Goal: Task Accomplishment & Management: Use online tool/utility

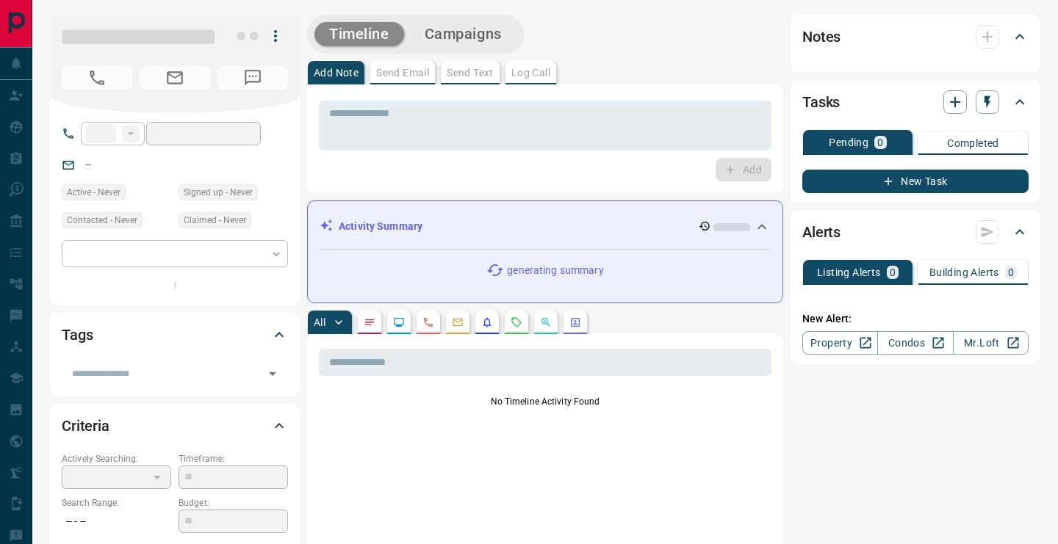
type input "**"
type input "**********"
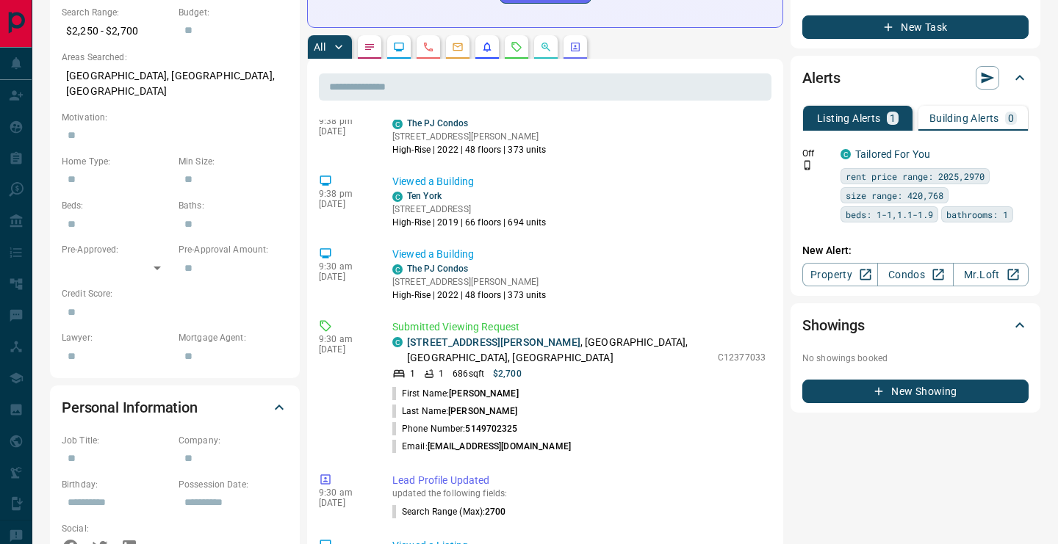
scroll to position [433, 0]
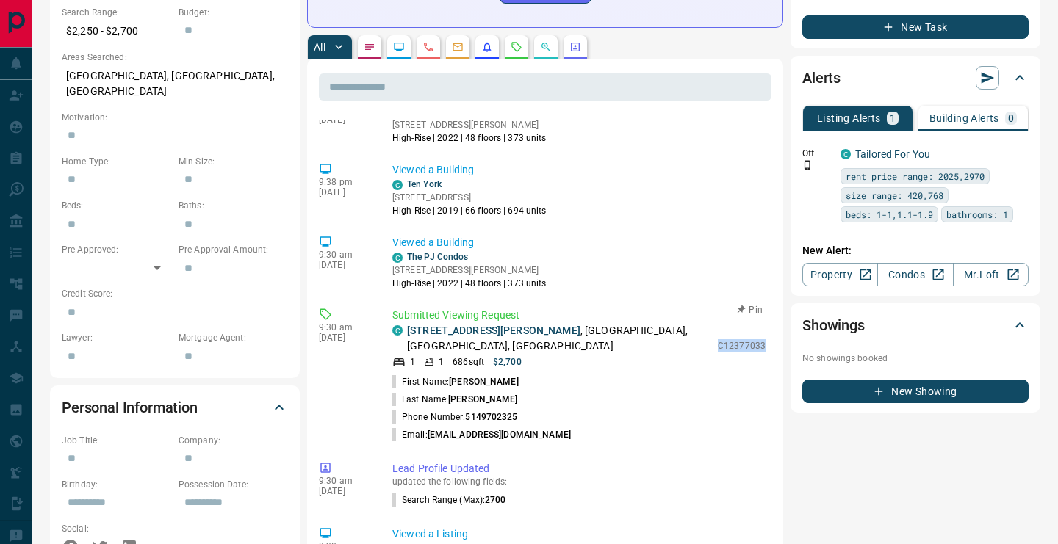
drag, startPoint x: 719, startPoint y: 276, endPoint x: 768, endPoint y: 277, distance: 50.0
click at [768, 308] on div "Submitted Viewing Request C [STREET_ADDRESS][PERSON_NAME] 1 1 686 sqft $2,700 C…" at bounding box center [581, 376] width 379 height 136
copy p "C12377033"
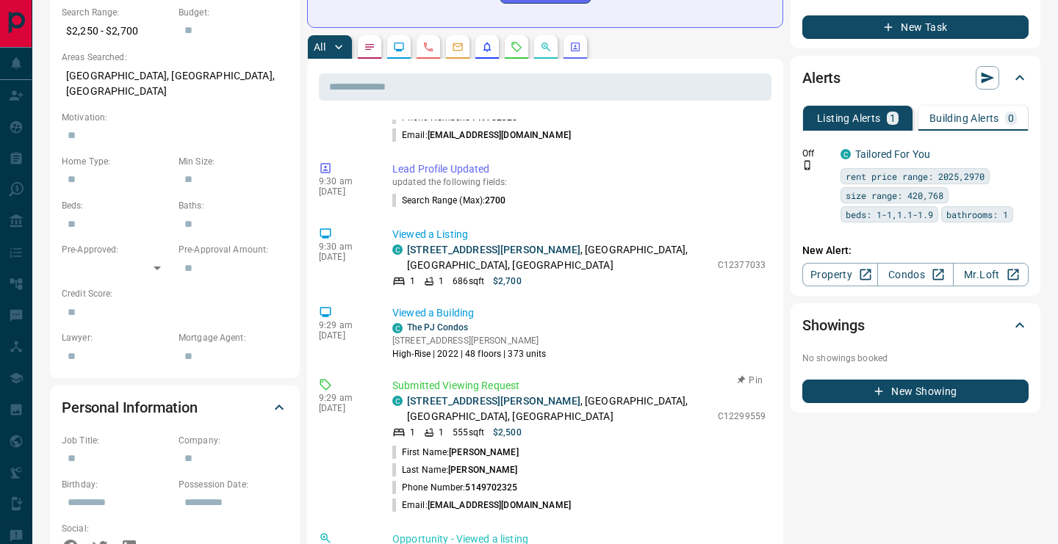
scroll to position [734, 0]
drag, startPoint x: 719, startPoint y: 316, endPoint x: 772, endPoint y: 317, distance: 53.6
copy p "C12299559"
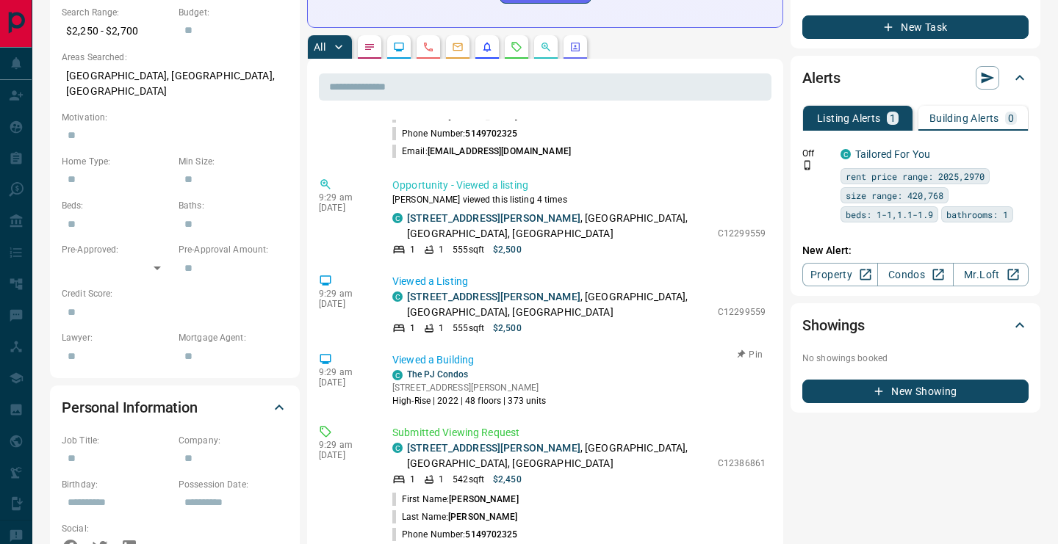
scroll to position [1088, 0]
drag, startPoint x: 721, startPoint y: 314, endPoint x: 767, endPoint y: 318, distance: 46.5
click at [767, 425] on div "Submitted Viewing Request C [STREET_ADDRESS][PERSON_NAME] 1 1 542 sqft $2,450 C…" at bounding box center [581, 493] width 379 height 136
copy p "C12386861"
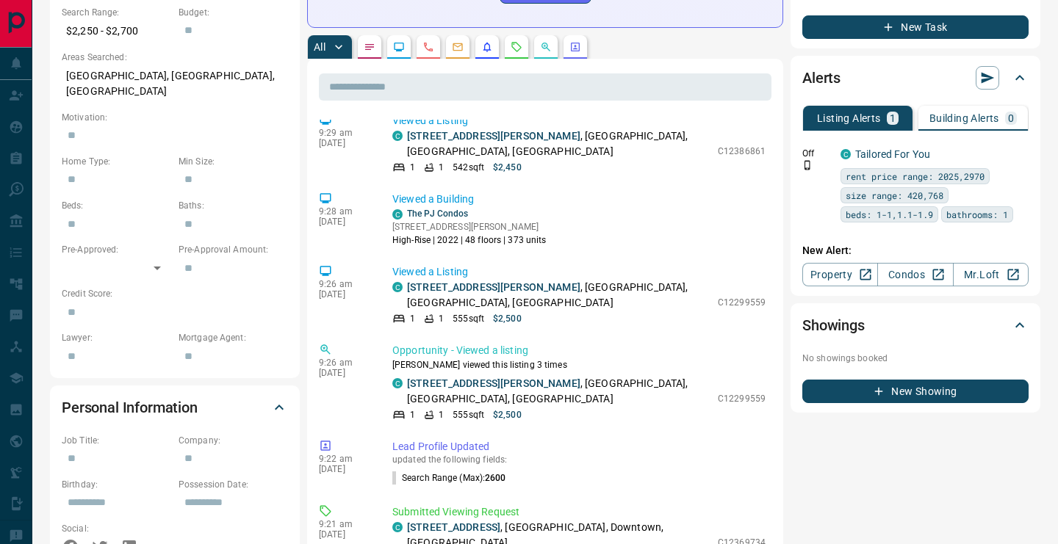
scroll to position [1558, 0]
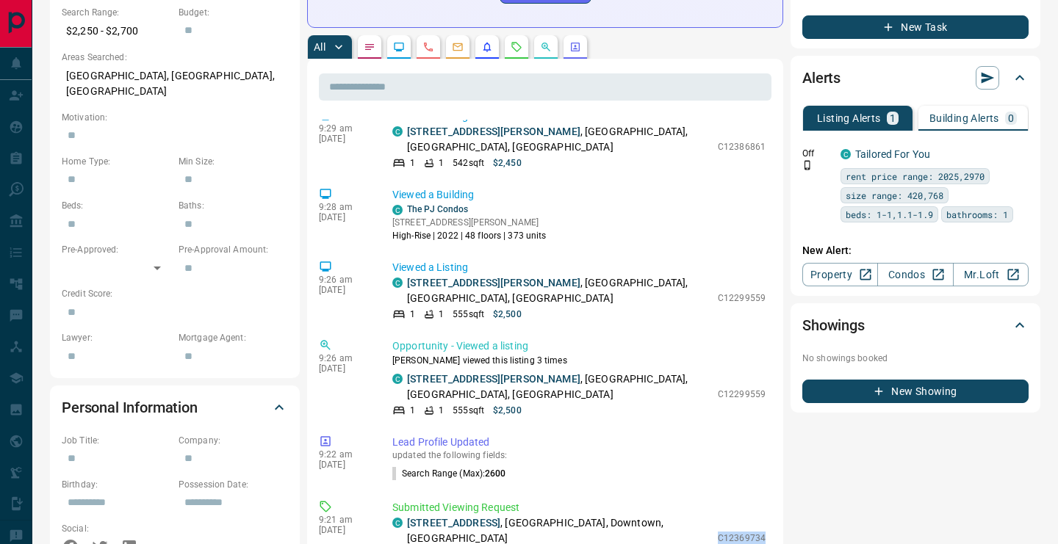
drag, startPoint x: 721, startPoint y: 331, endPoint x: 778, endPoint y: 333, distance: 56.6
copy p "C12369734"
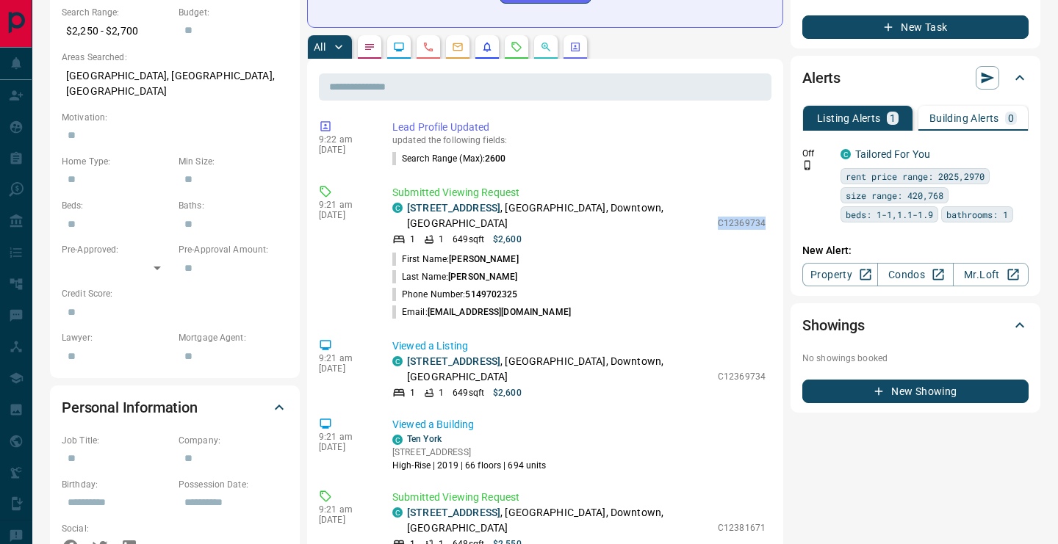
scroll to position [1884, 0]
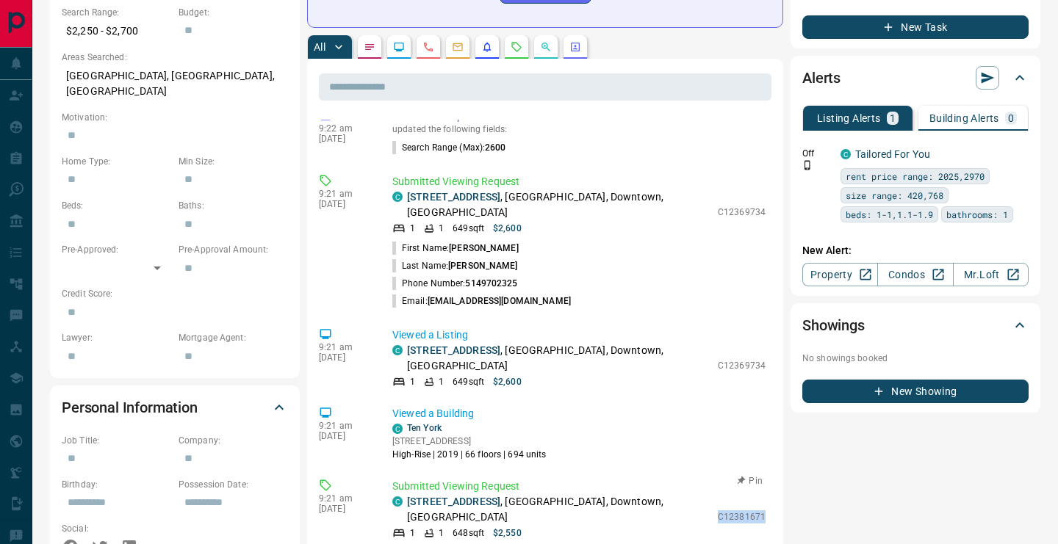
drag, startPoint x: 721, startPoint y: 278, endPoint x: 768, endPoint y: 278, distance: 47.0
click at [768, 479] on div "Submitted Viewing Request C [STREET_ADDRESS] 1 1 648 sqft $2,550 C12381671 Firs…" at bounding box center [581, 547] width 379 height 136
copy p "C12381671"
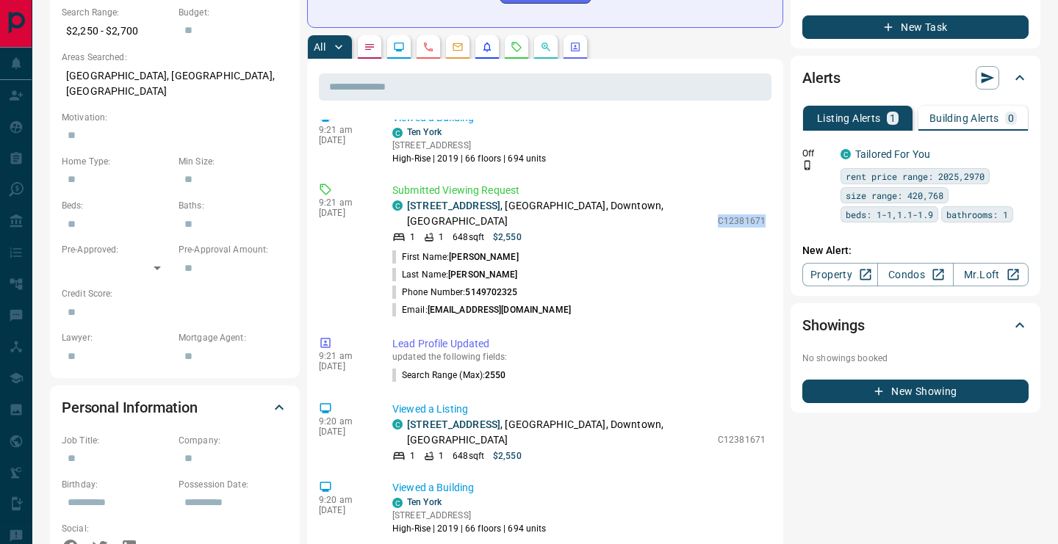
scroll to position [2269, 0]
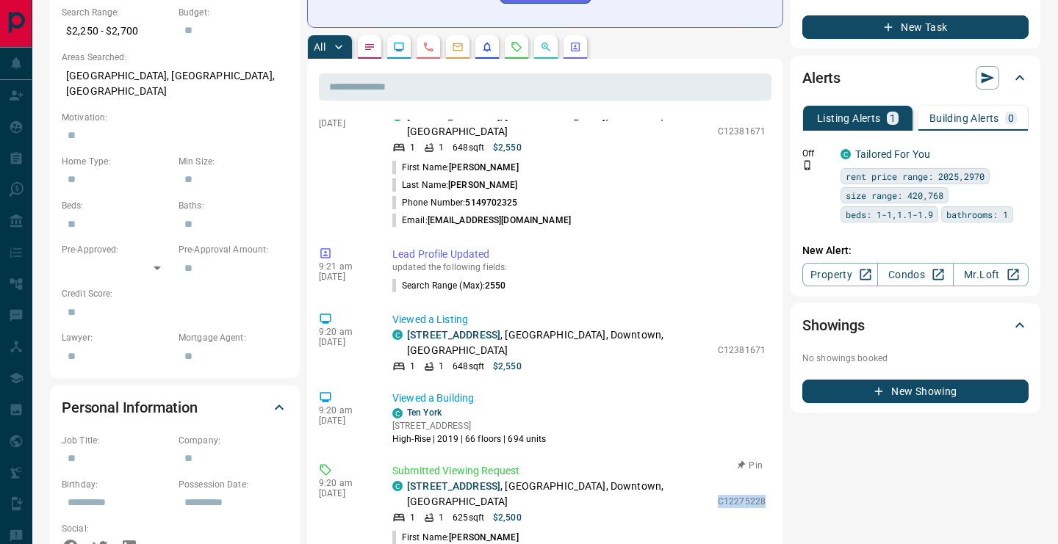
drag, startPoint x: 720, startPoint y: 231, endPoint x: 769, endPoint y: 231, distance: 49.2
click at [769, 464] on div "Submitted Viewing Request C [STREET_ADDRESS] 1 1 625 sqft $2,500 C12275228 Firs…" at bounding box center [581, 532] width 379 height 136
copy p "C12275228"
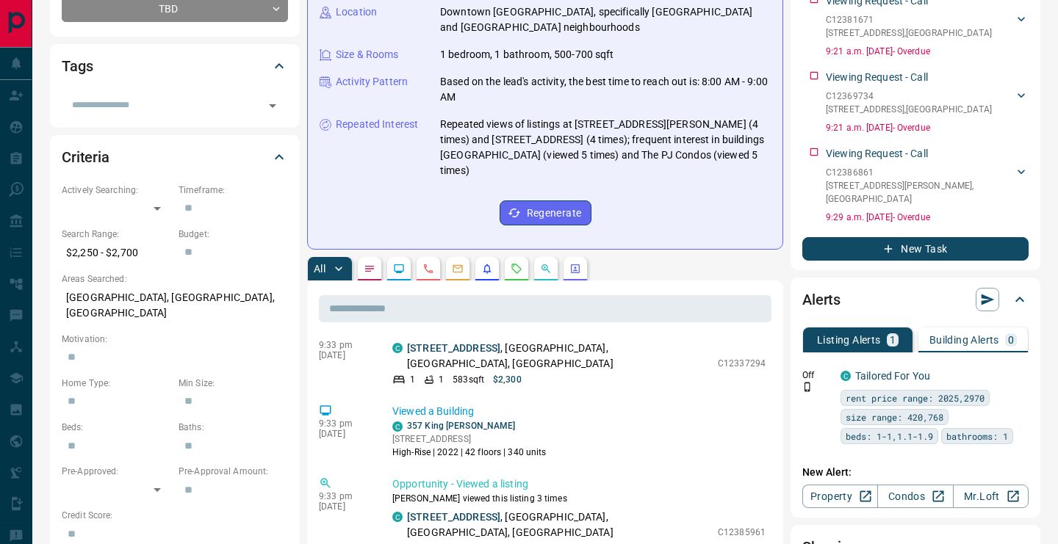
scroll to position [0, 0]
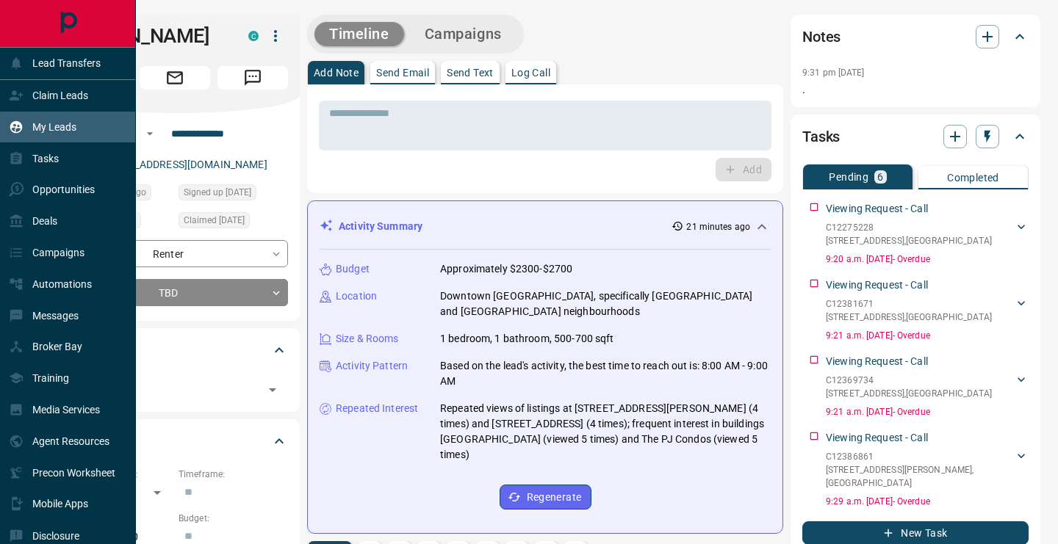
click at [58, 124] on p "My Leads" at bounding box center [54, 127] width 44 height 12
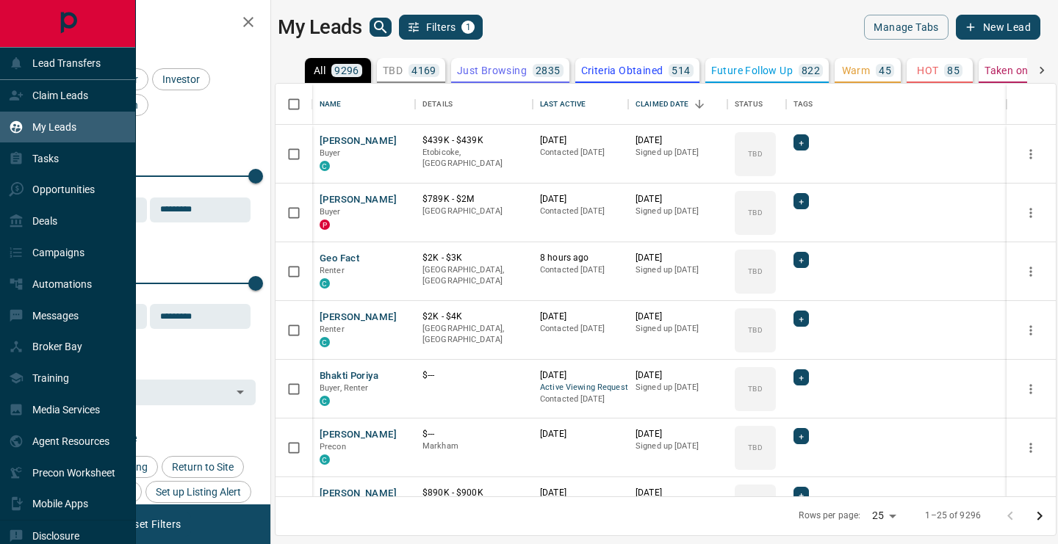
scroll to position [413, 780]
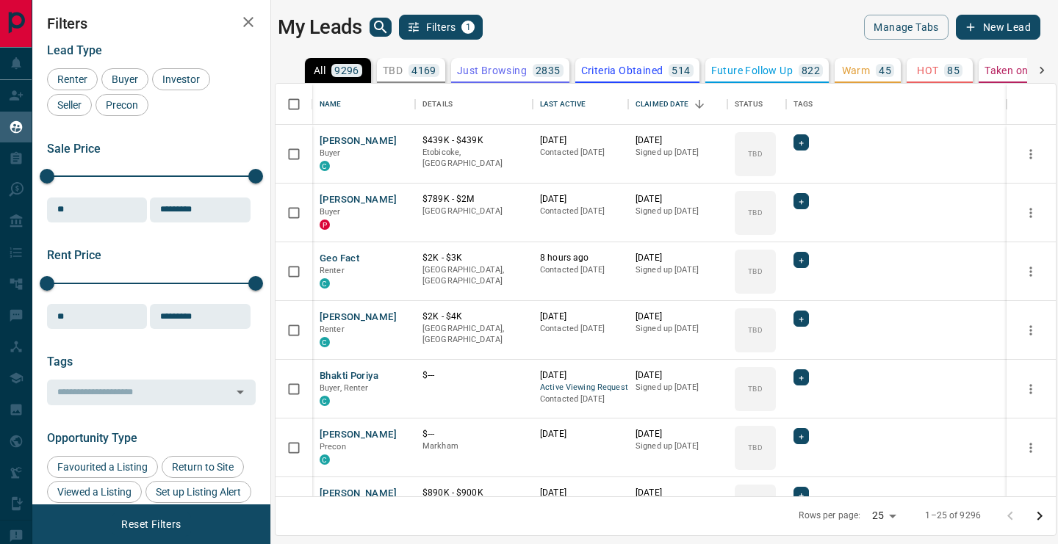
click at [381, 27] on icon "search button" at bounding box center [380, 27] width 12 height 12
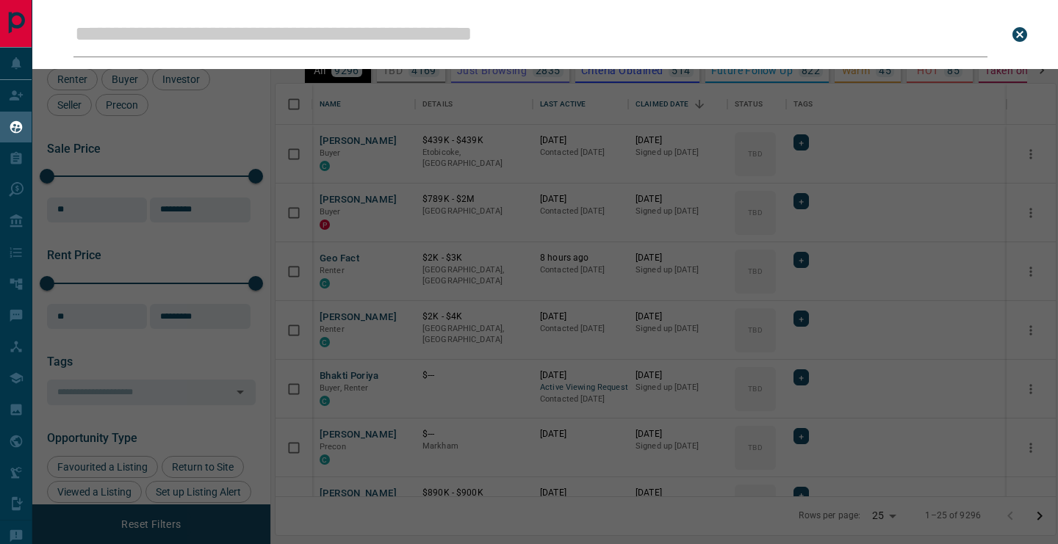
click at [381, 27] on input "Leads Search Bar" at bounding box center [530, 35] width 914 height 46
type input "**********"
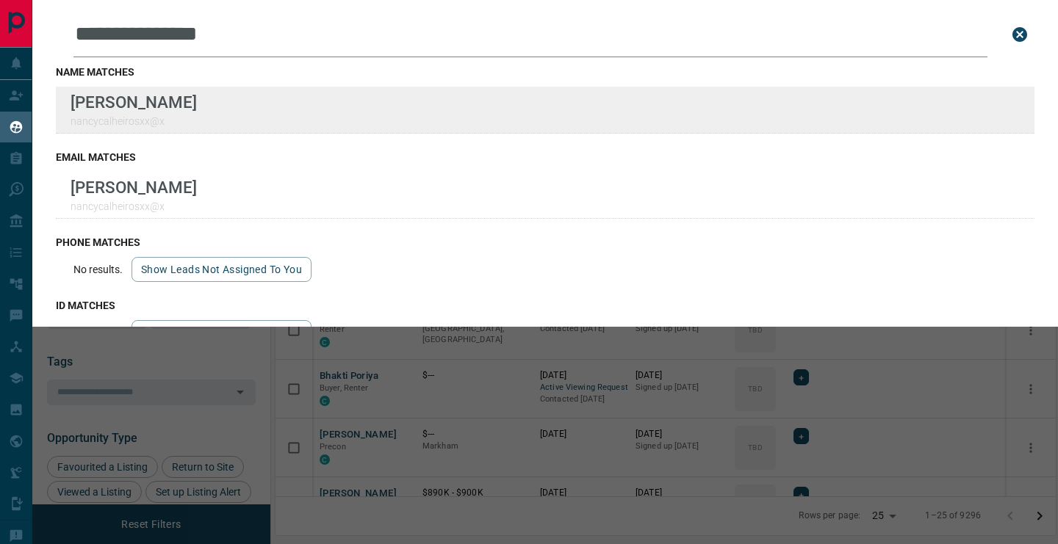
click at [0, 0] on div "**********" at bounding box center [529, 263] width 1058 height 526
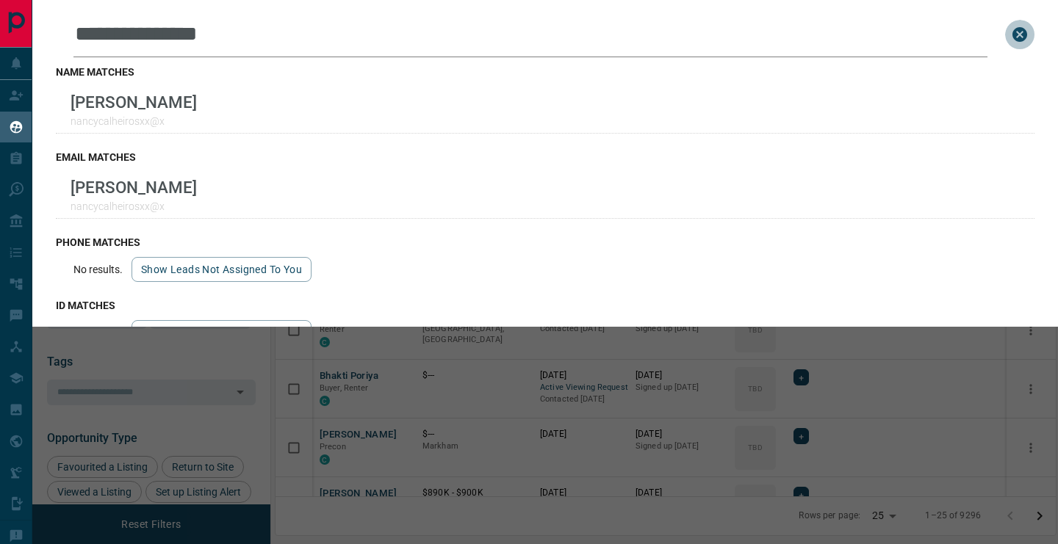
click at [1019, 35] on icon "close search bar" at bounding box center [1020, 35] width 18 height 18
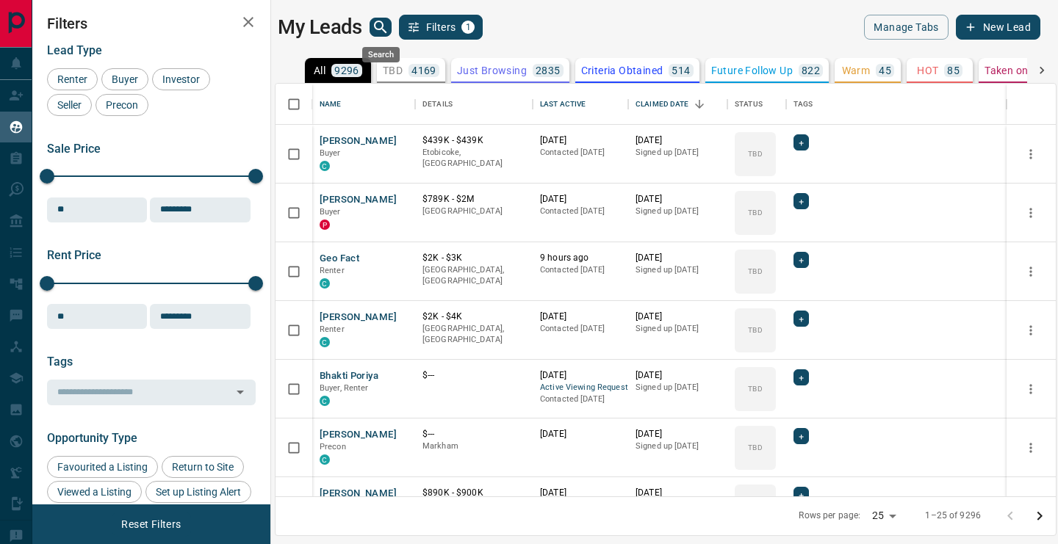
click at [378, 18] on button "search button" at bounding box center [381, 27] width 22 height 19
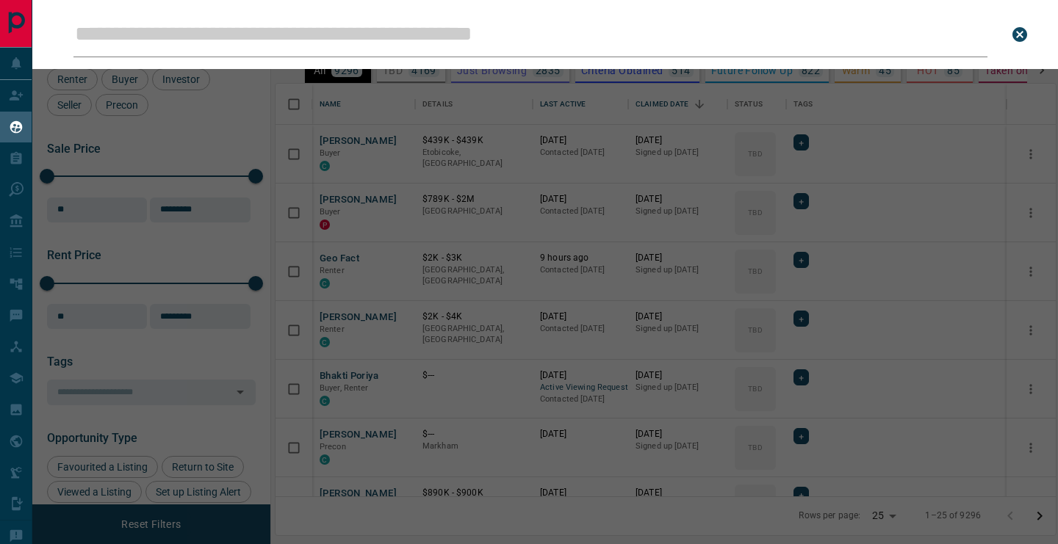
click at [361, 30] on input "Leads Search Bar" at bounding box center [530, 35] width 914 height 46
type input "**********"
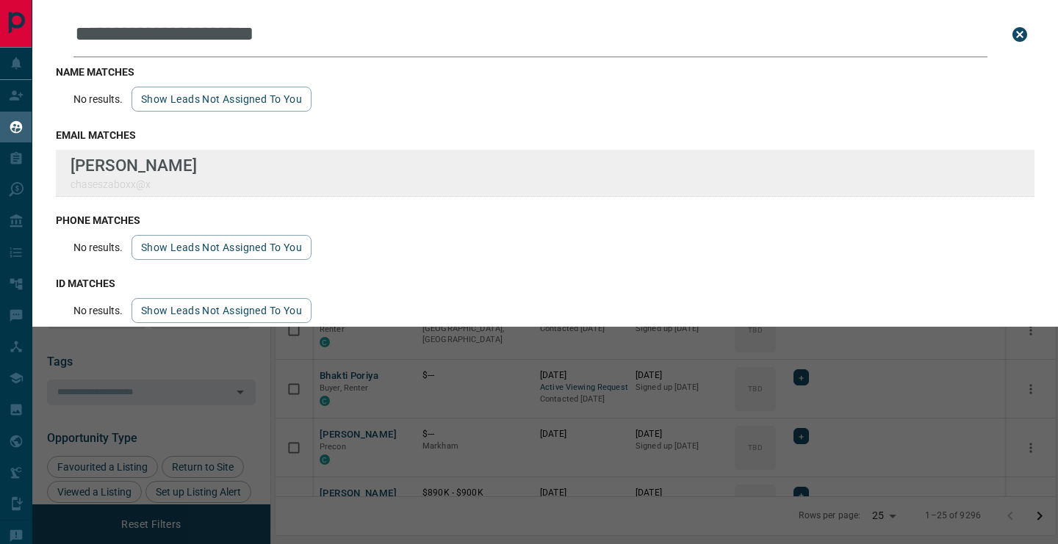
click at [0, 0] on div "**********" at bounding box center [529, 263] width 1058 height 526
